Goal: Task Accomplishment & Management: Use online tool/utility

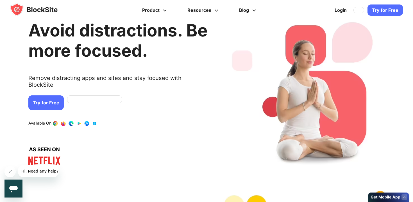
scroll to position [20, 0]
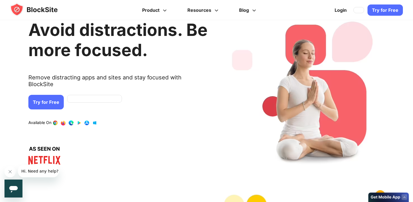
click at [47, 99] on link "Try for Free" at bounding box center [45, 102] width 35 height 15
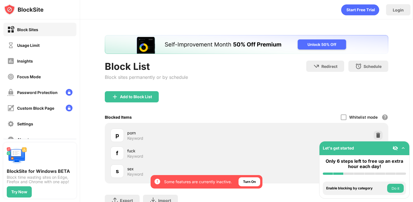
click at [179, 72] on div "Block List" at bounding box center [146, 67] width 83 height 12
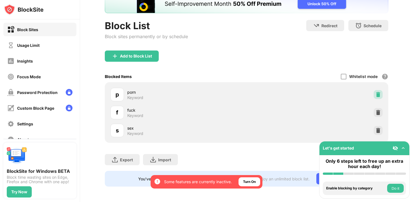
click at [377, 95] on img at bounding box center [378, 95] width 6 height 6
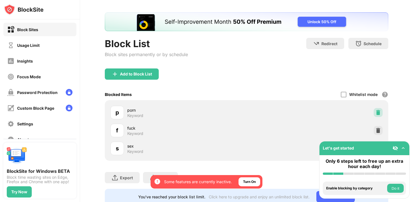
click at [377, 95] on div "Whitelist mode Block all websites except for those in your whitelist. Whitelist…" at bounding box center [364, 95] width 47 height 12
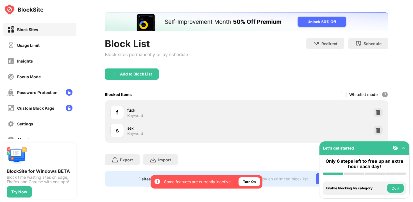
click at [377, 95] on div "Whitelist mode Block all websites except for those in your whitelist. Whitelist…" at bounding box center [364, 95] width 47 height 12
click at [377, 128] on img at bounding box center [378, 131] width 6 height 6
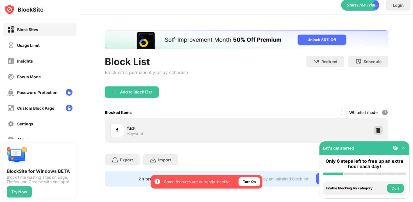
scroll to position [0, 0]
click at [377, 128] on img at bounding box center [378, 131] width 6 height 6
